Goal: Navigation & Orientation: Understand site structure

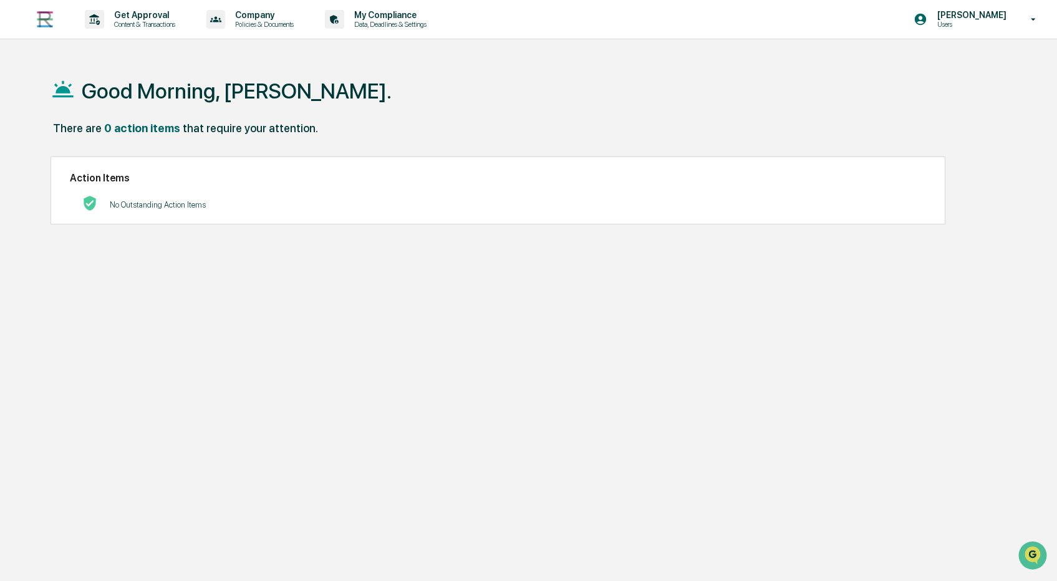
click at [46, 24] on img at bounding box center [45, 19] width 30 height 30
click at [992, 21] on p "Users" at bounding box center [969, 24] width 85 height 9
click at [974, 62] on li "Switch to Admin view..." at bounding box center [959, 63] width 175 height 23
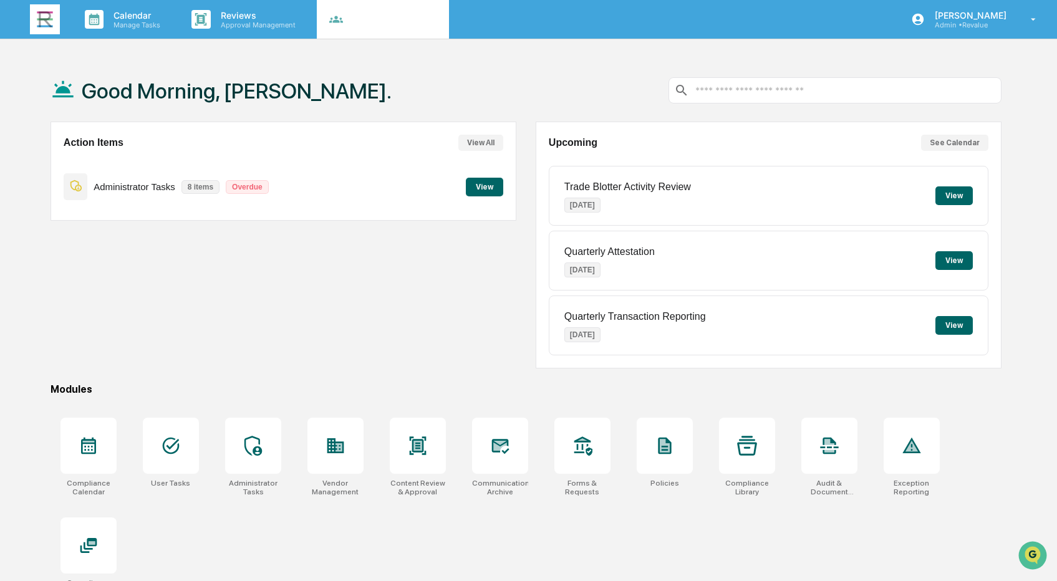
click at [383, 17] on p "Company" at bounding box center [389, 15] width 89 height 11
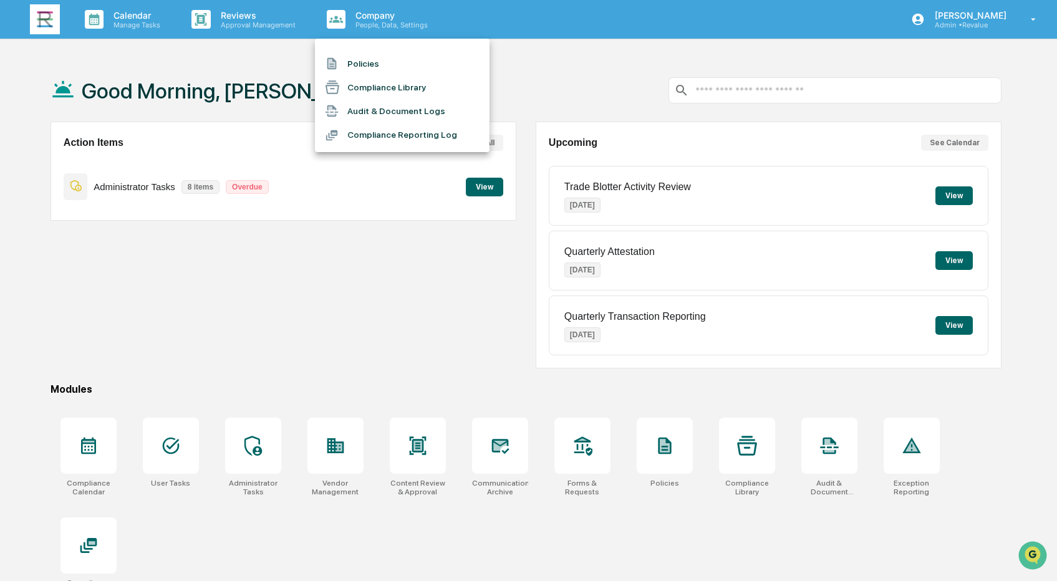
click at [242, 54] on div at bounding box center [528, 290] width 1057 height 581
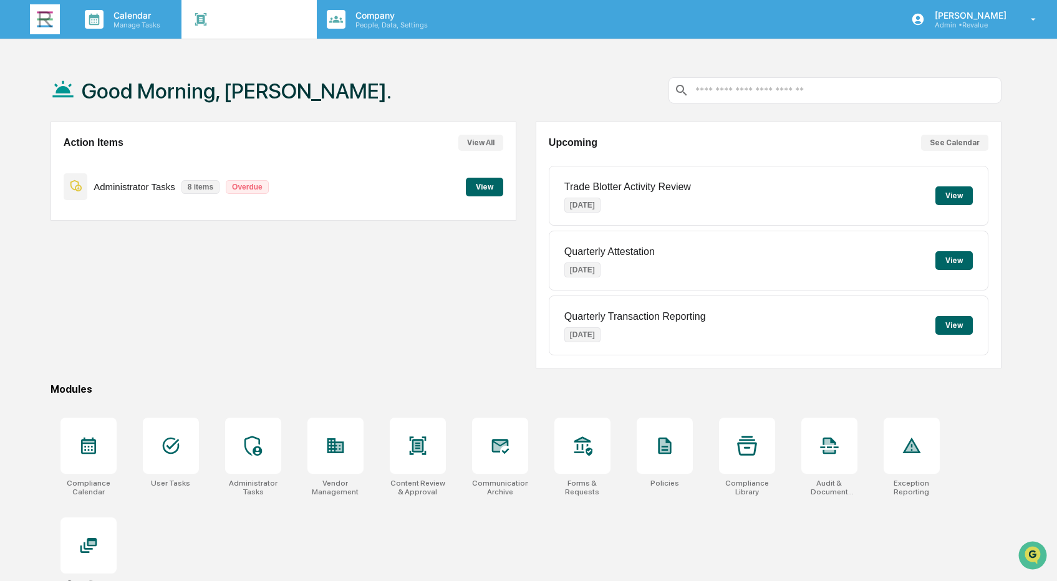
click at [241, 14] on p "Reviews" at bounding box center [256, 15] width 91 height 11
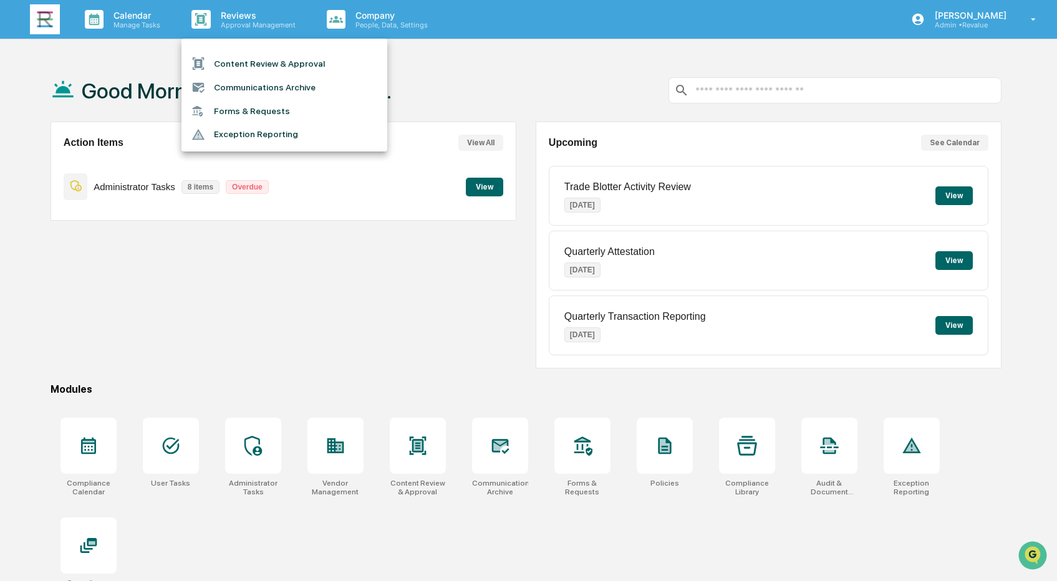
click at [138, 64] on div at bounding box center [528, 290] width 1057 height 581
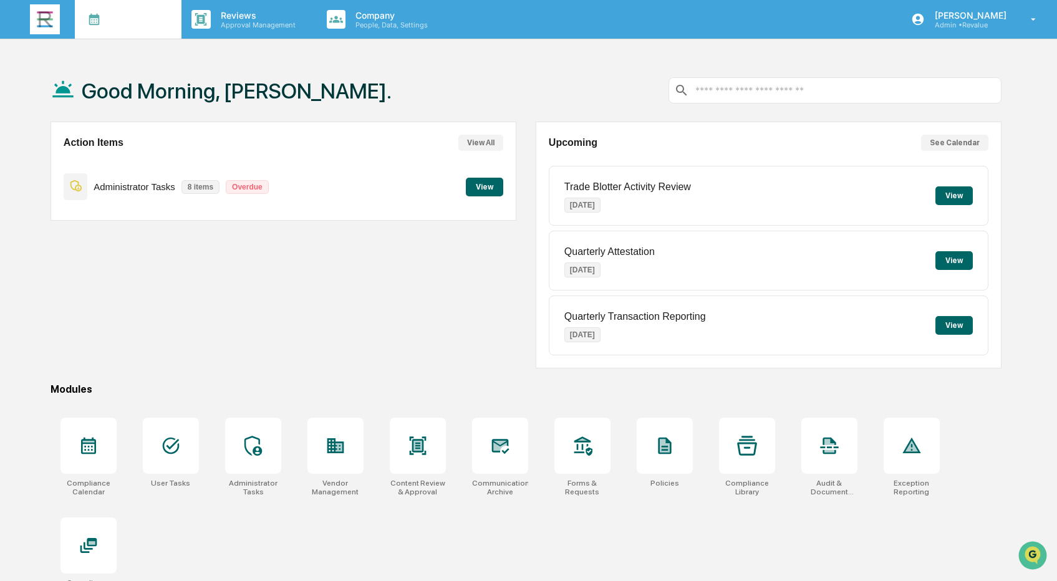
click at [141, 22] on p "Manage Tasks" at bounding box center [134, 25] width 63 height 9
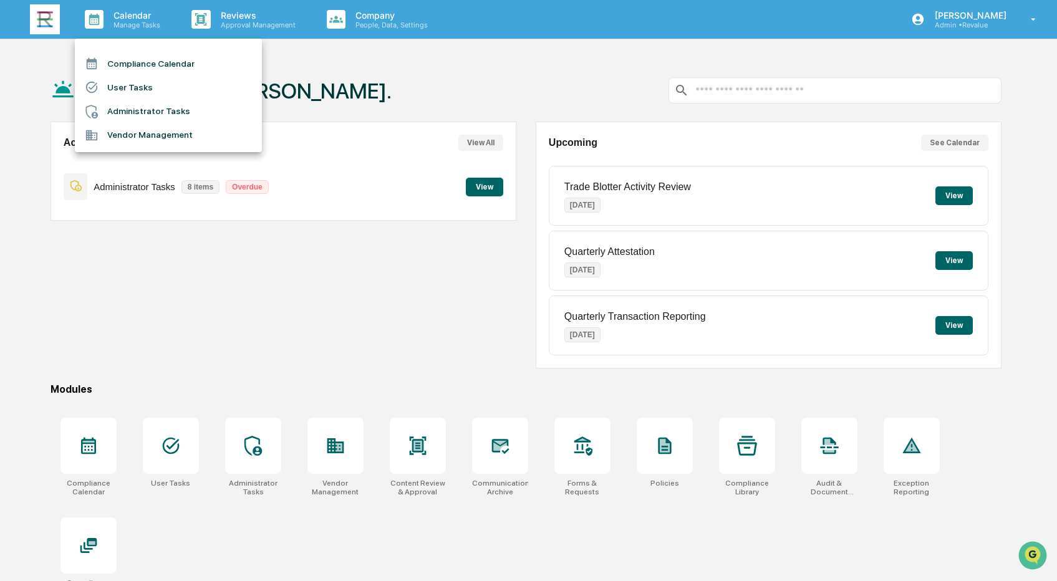
click at [210, 259] on div at bounding box center [528, 290] width 1057 height 581
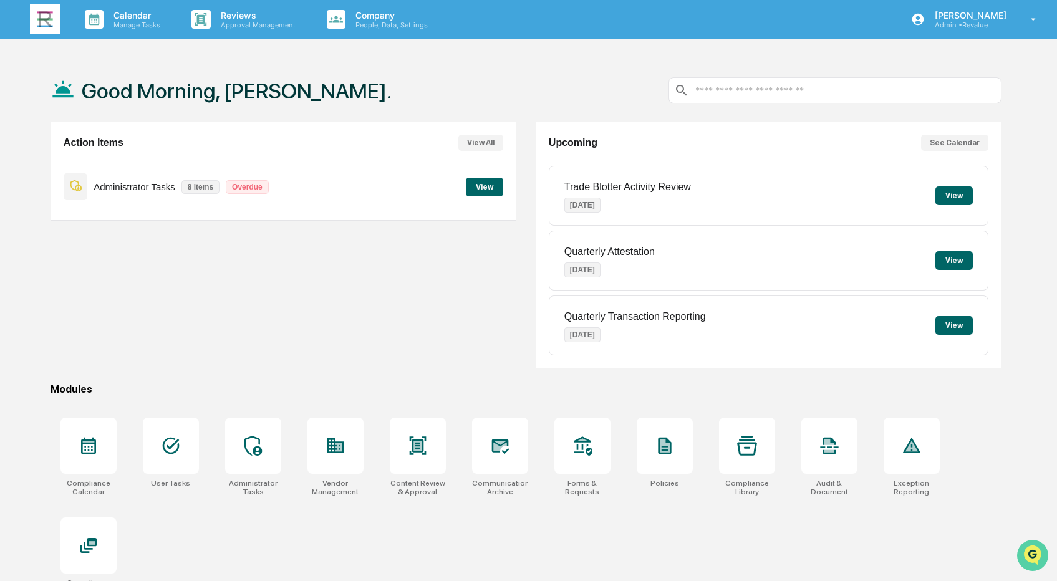
click at [1034, 555] on icon "Open customer support" at bounding box center [1032, 570] width 31 height 31
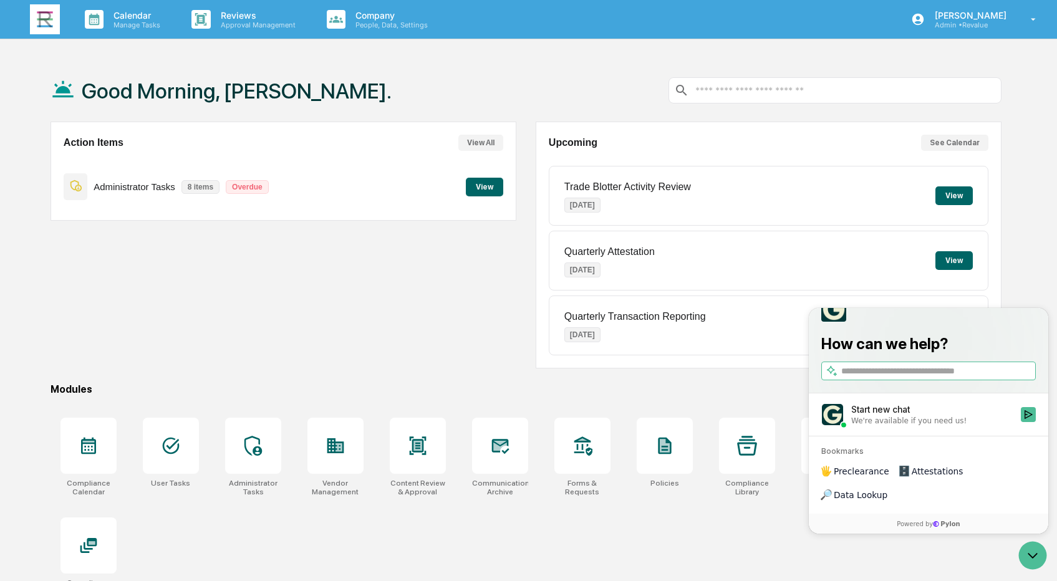
click at [1005, 196] on div "Good Morning, [PERSON_NAME]. Action Items View All Administrator Tasks 8 items …" at bounding box center [526, 349] width 989 height 581
click at [1032, 552] on icon "Open customer support" at bounding box center [1032, 555] width 31 height 31
